Goal: Task Accomplishment & Management: Complete application form

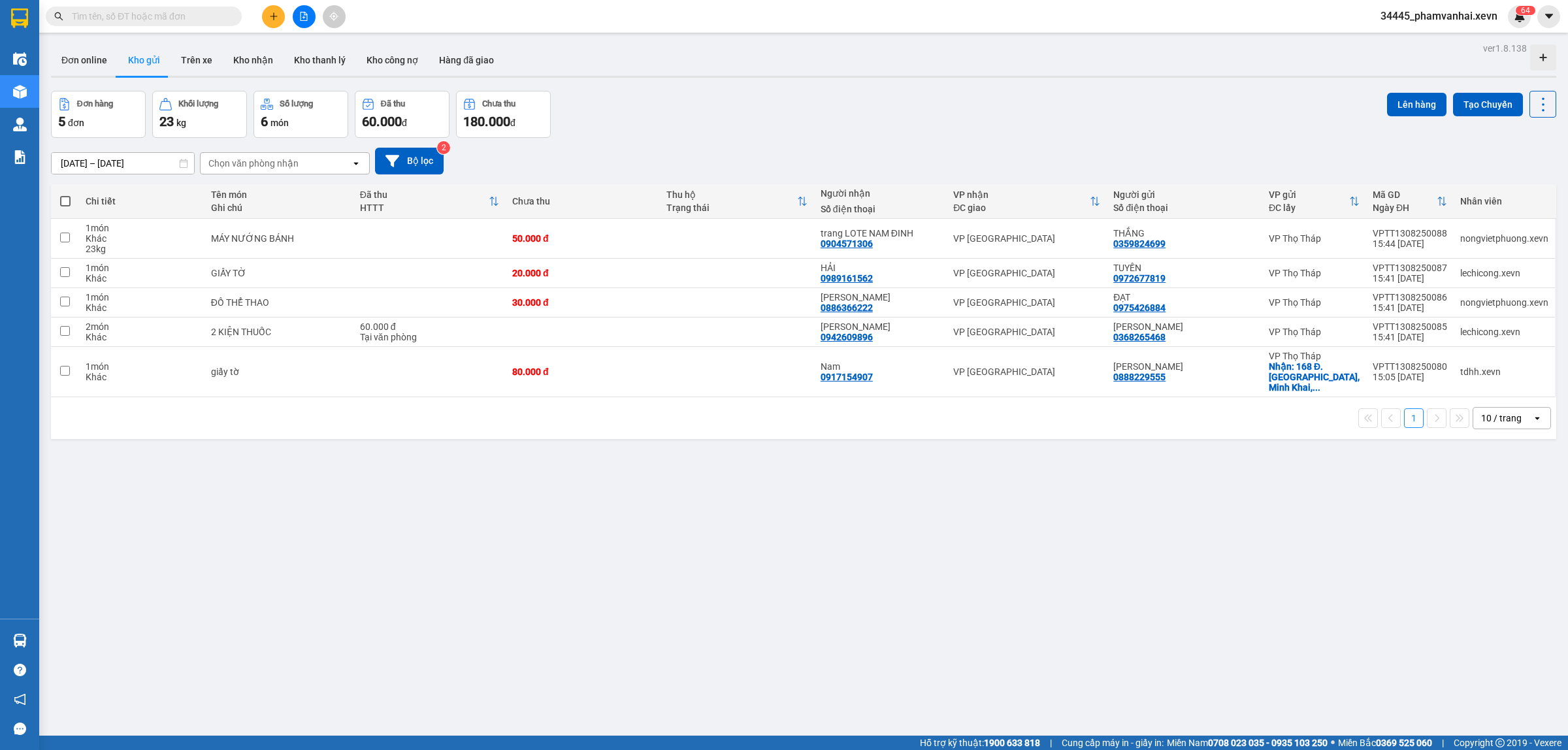
click at [1523, 14] on span "6" at bounding box center [1523, 10] width 5 height 9
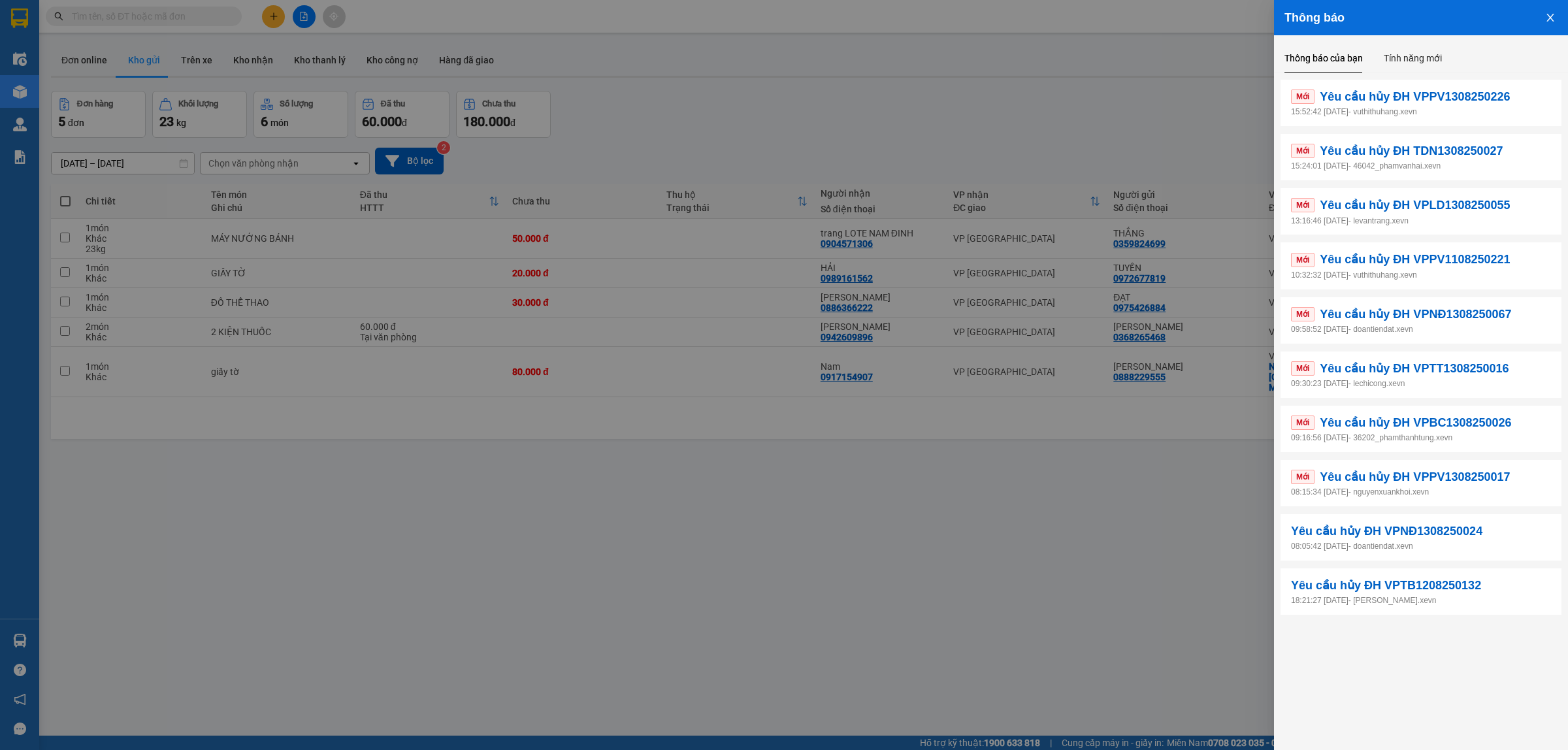
click at [1399, 109] on p "15:52:42 [DATE] - vuthithuhang.xevn" at bounding box center [1421, 112] width 260 height 12
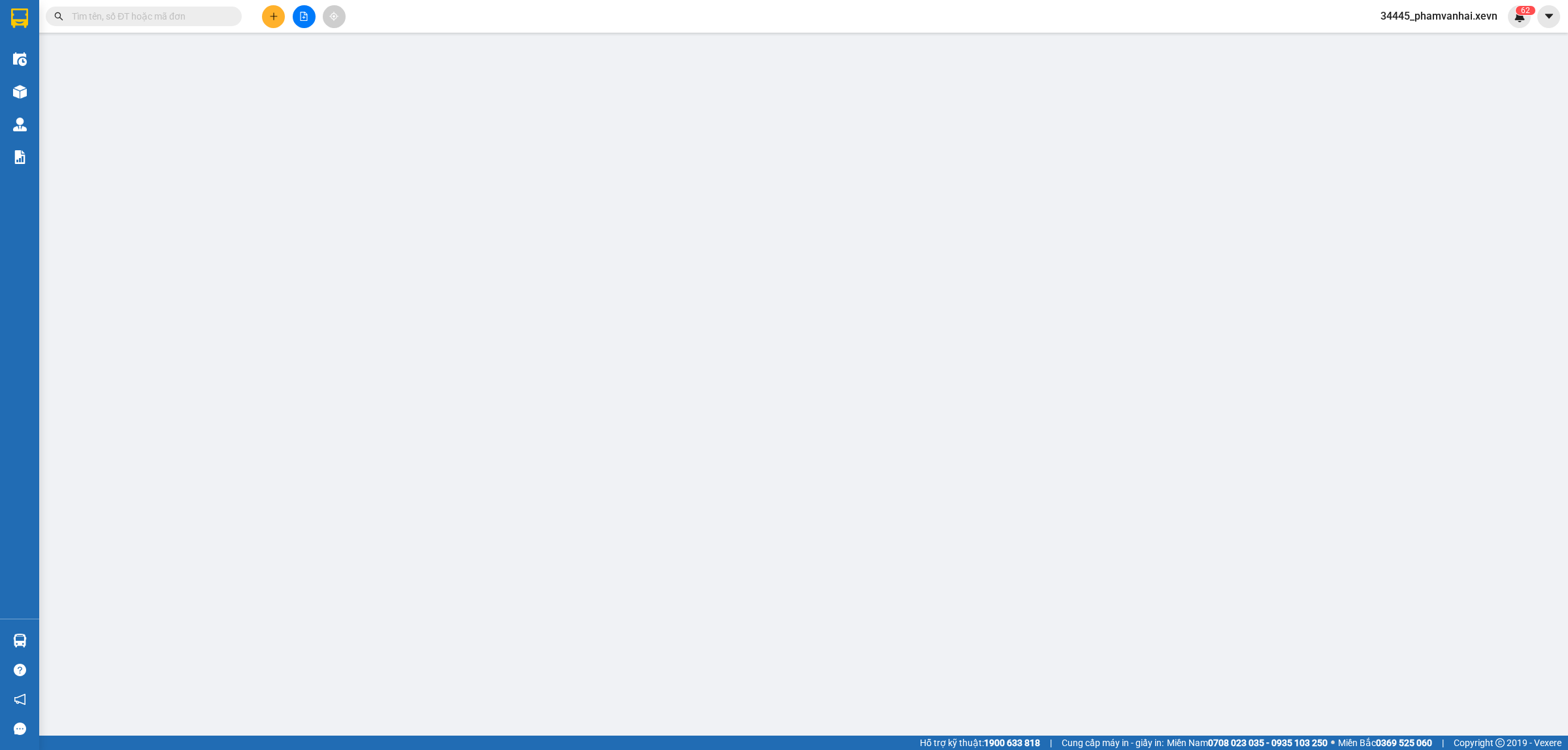
type input "0914911455"
type input "c Dương"
checkbox input "true"
type input "10 Hoa Lư"
type input "40.000"
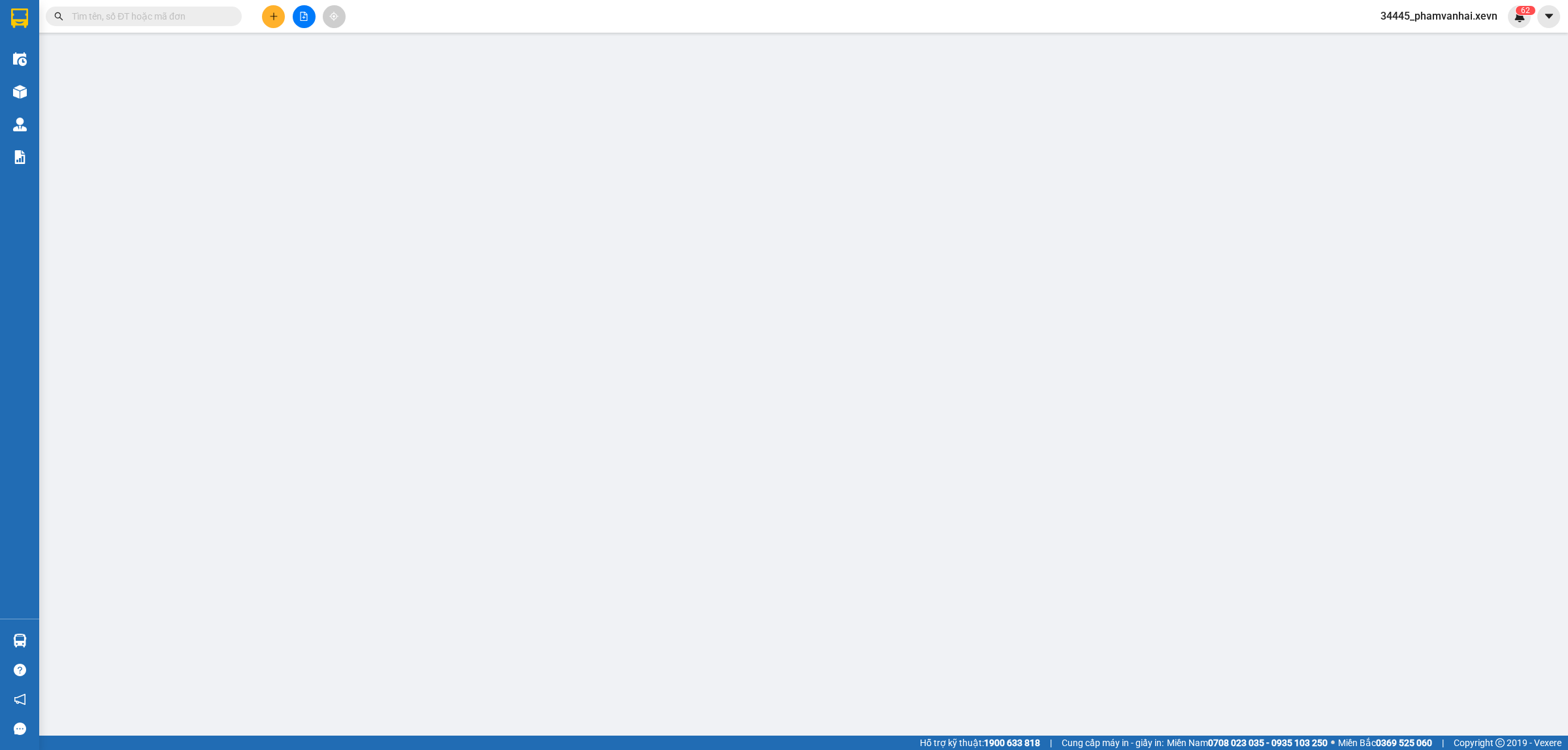
type input "0327399126"
type input "a Hưng"
type input "034093014099 [GEOGRAPHIC_DATA],[PERSON_NAME]"
type input "123"
type input "mang thẳng vào X.E Việt Nam báo đơn của tổng đài"
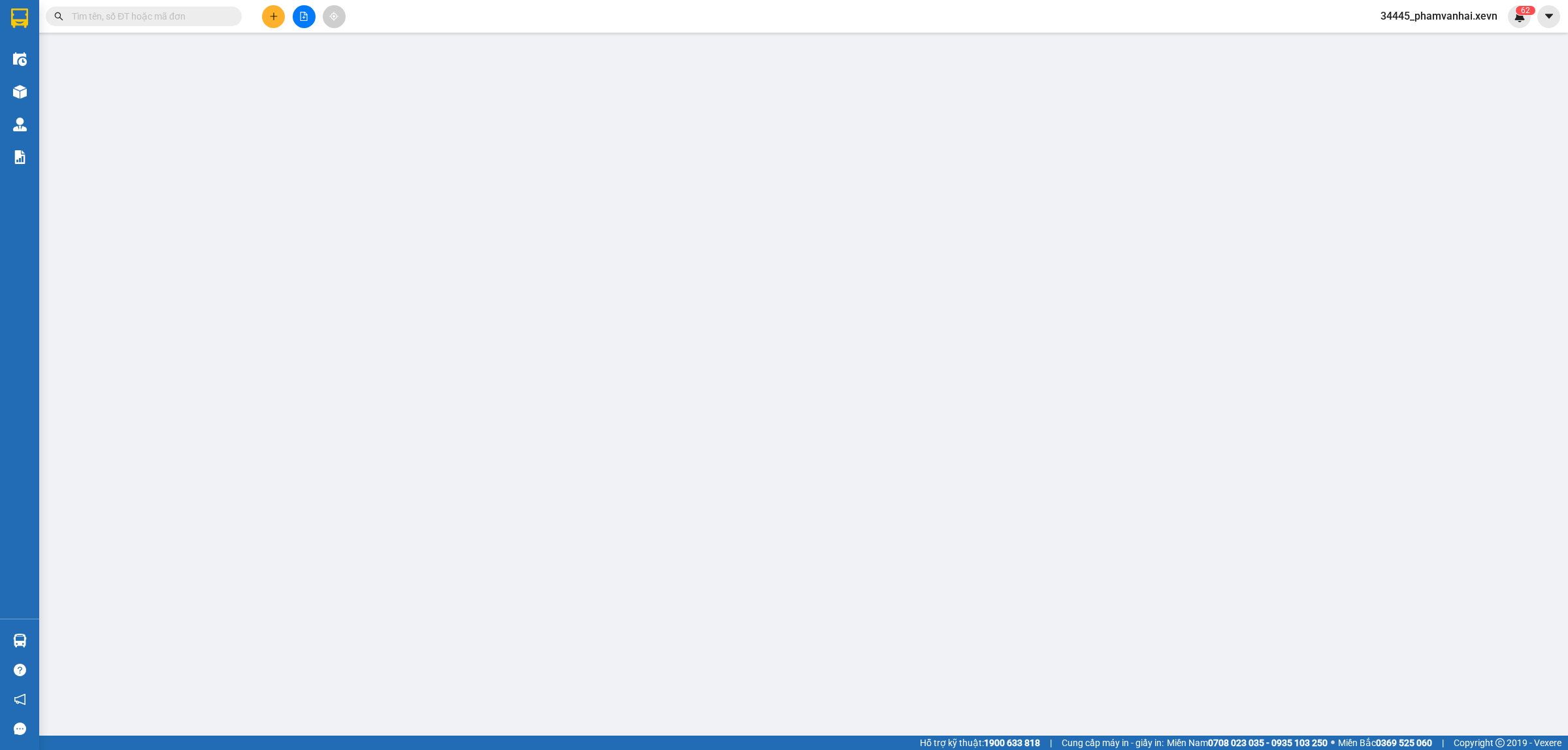
type input "65.000"
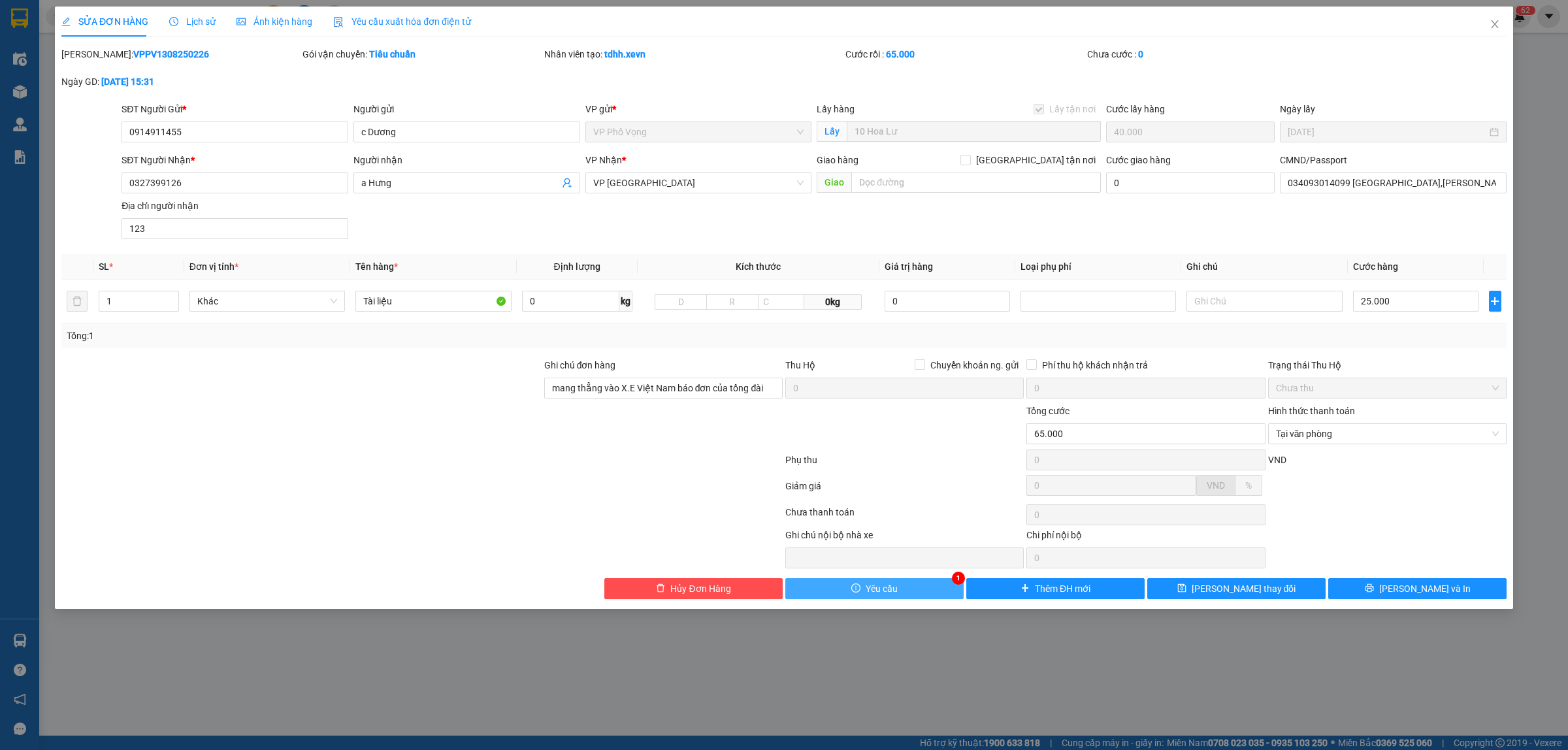
click at [934, 587] on button "Yêu cầu" at bounding box center [874, 589] width 178 height 21
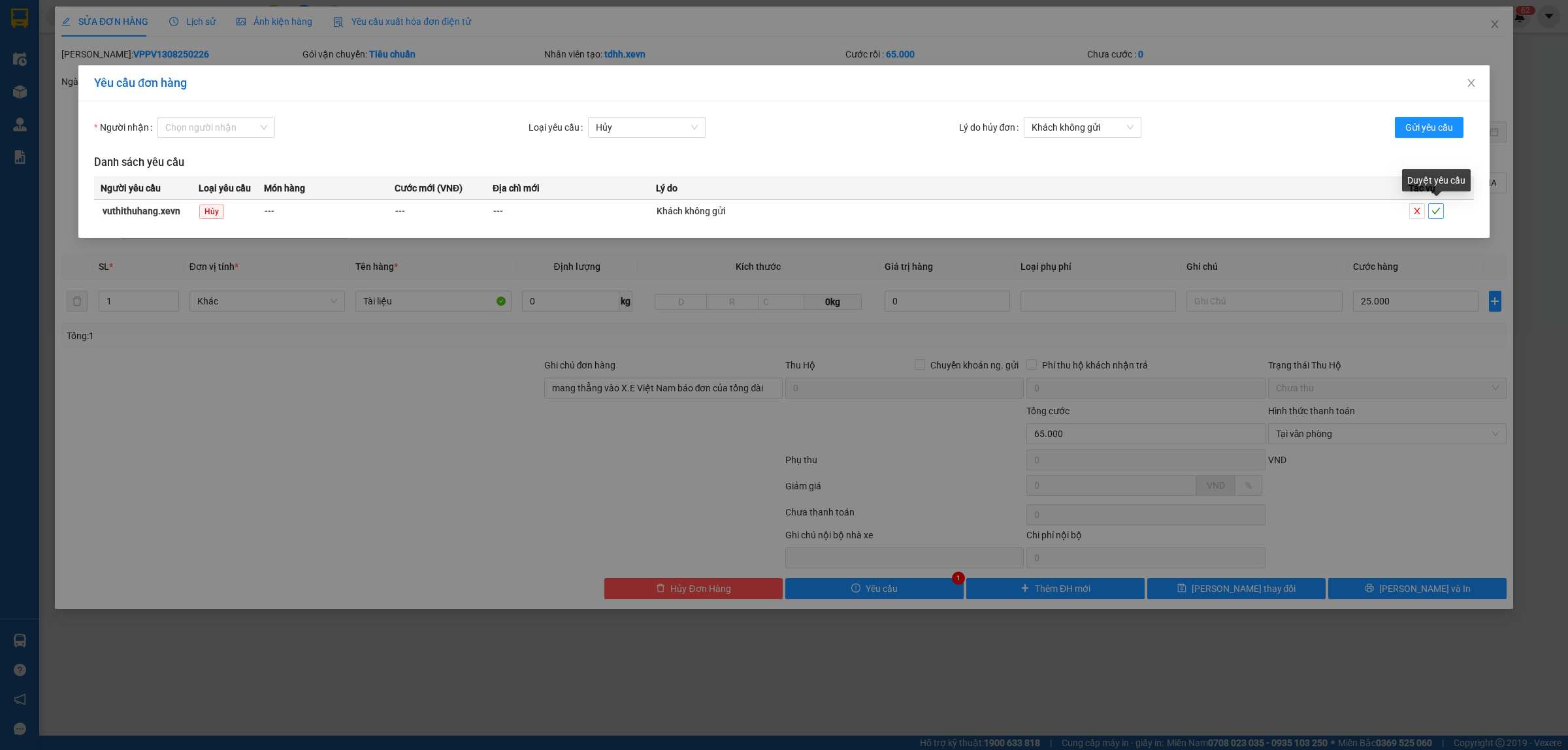
click at [1435, 212] on icon "check" at bounding box center [1436, 210] width 9 height 9
